Goal: Task Accomplishment & Management: Complete application form

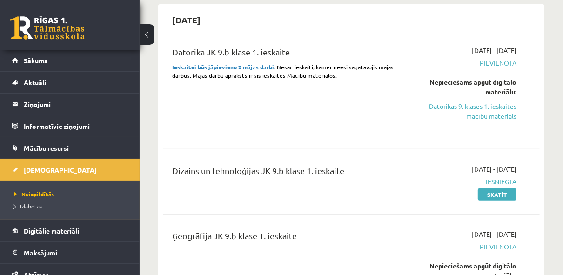
scroll to position [182, 0]
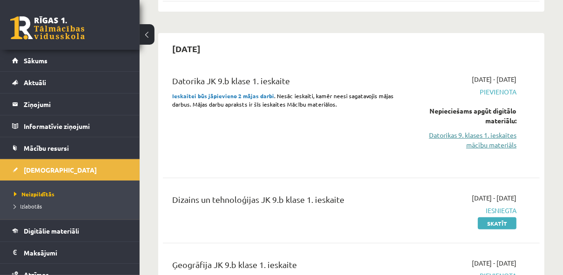
click at [500, 142] on link "Datorikas 9. klases 1. ieskaites mācību materiāls" at bounding box center [464, 140] width 106 height 20
click at [477, 145] on link "Datorikas 9. klases 1. ieskaites mācību materiāls" at bounding box center [464, 140] width 106 height 20
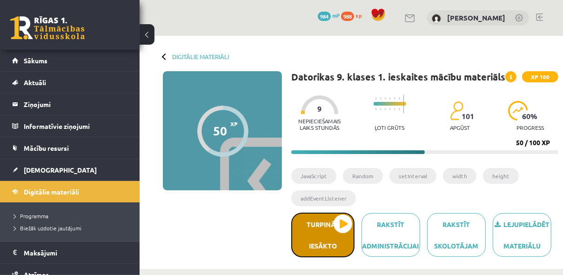
click at [316, 228] on button "Turpināt iesākto" at bounding box center [322, 235] width 63 height 45
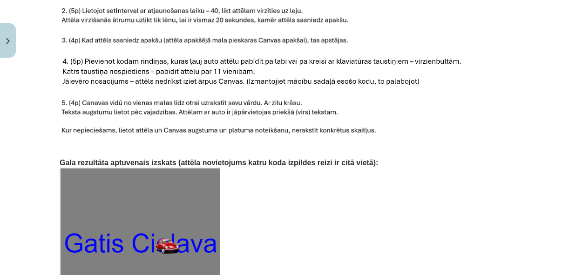
scroll to position [1529, 0]
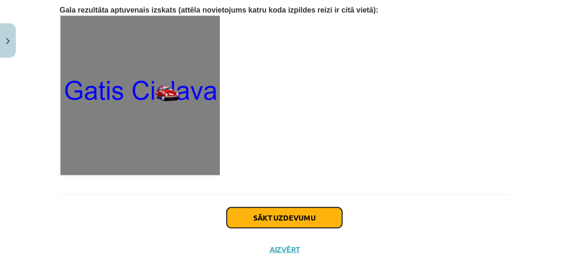
click at [317, 208] on button "Sākt uzdevumu" at bounding box center [284, 218] width 115 height 20
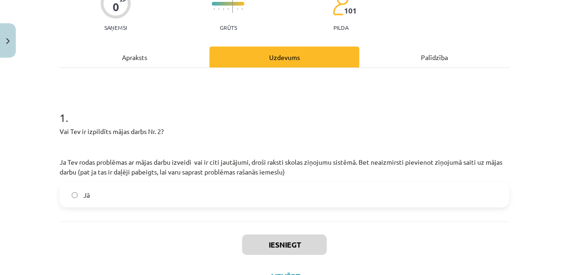
scroll to position [91, 0]
click at [308, 195] on label "Jā" at bounding box center [284, 194] width 448 height 23
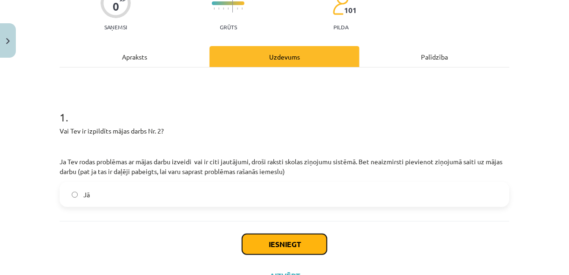
click at [259, 252] on button "Iesniegt" at bounding box center [284, 244] width 85 height 20
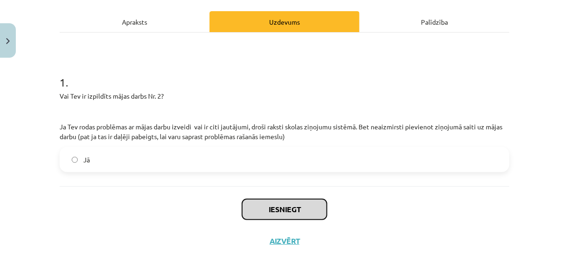
scroll to position [128, 0]
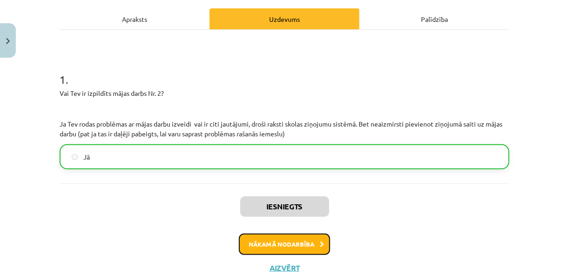
click at [285, 237] on button "Nākamā nodarbība" at bounding box center [284, 244] width 91 height 21
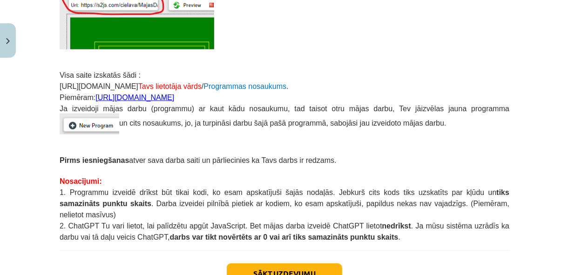
scroll to position [313, 0]
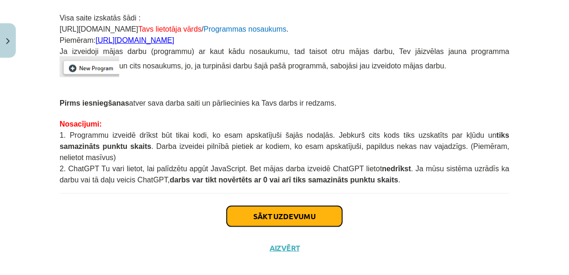
click at [298, 206] on button "Sākt uzdevumu" at bounding box center [284, 216] width 115 height 20
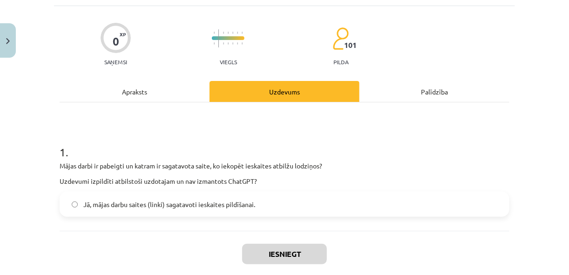
scroll to position [59, 0]
